Goal: Find specific page/section: Find specific page/section

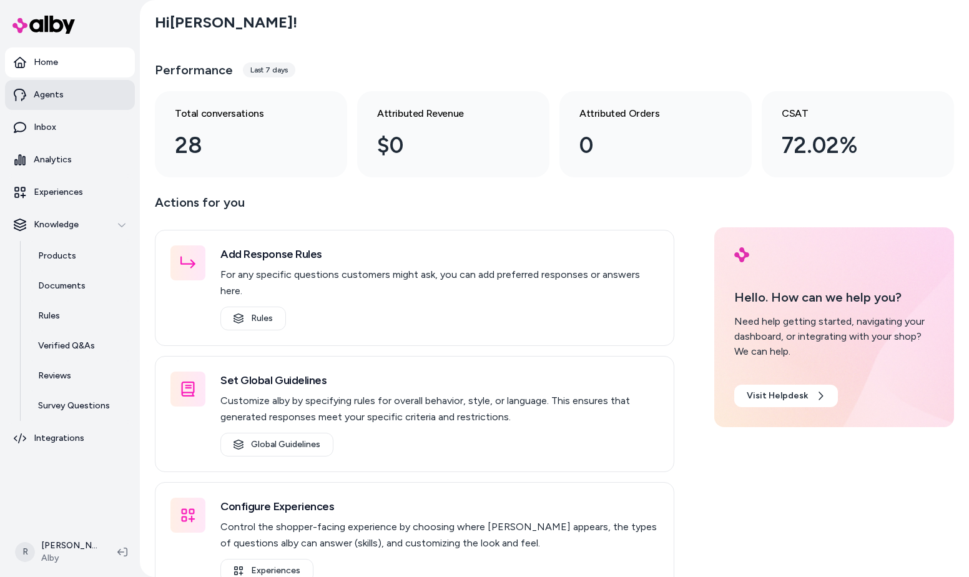
click at [56, 108] on link "Agents" at bounding box center [70, 95] width 130 height 30
click at [52, 99] on p "Agents" at bounding box center [49, 95] width 30 height 12
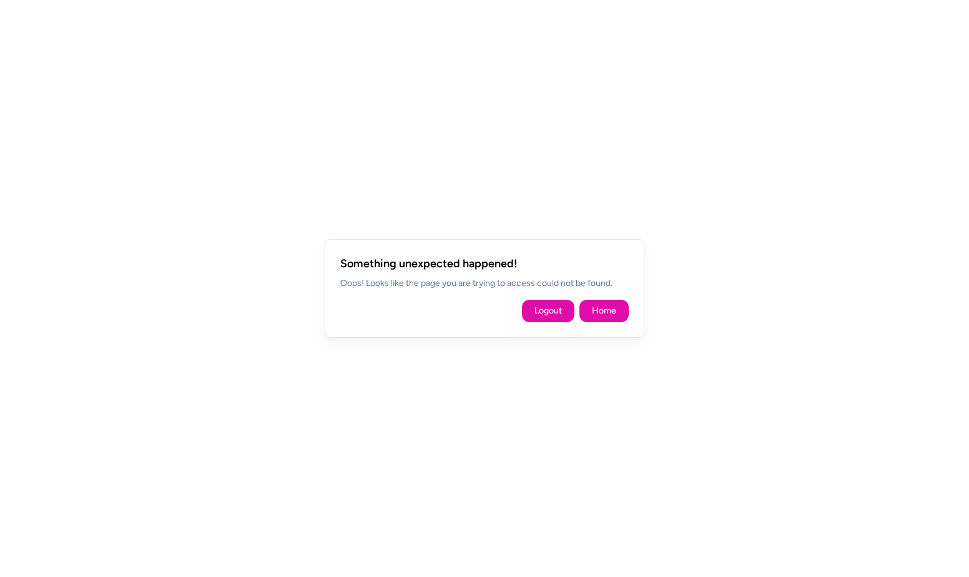
click at [631, 387] on div at bounding box center [484, 288] width 969 height 577
click at [619, 316] on button "Home" at bounding box center [603, 311] width 49 height 22
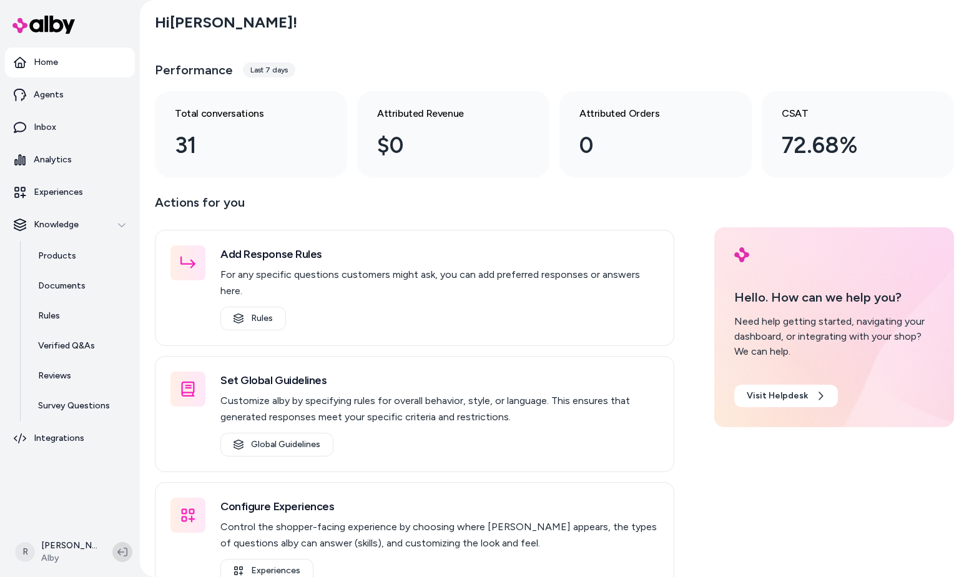
click at [119, 555] on icon at bounding box center [122, 552] width 10 height 10
